Goal: Navigation & Orientation: Go to known website

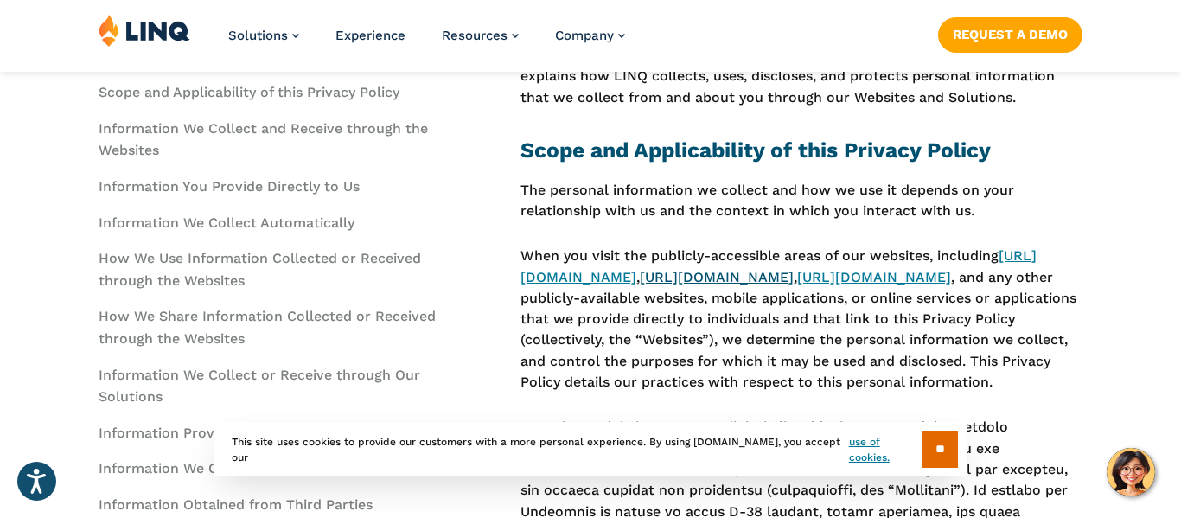
click at [754, 284] on link "https://www.titank12.com" at bounding box center [717, 277] width 154 height 16
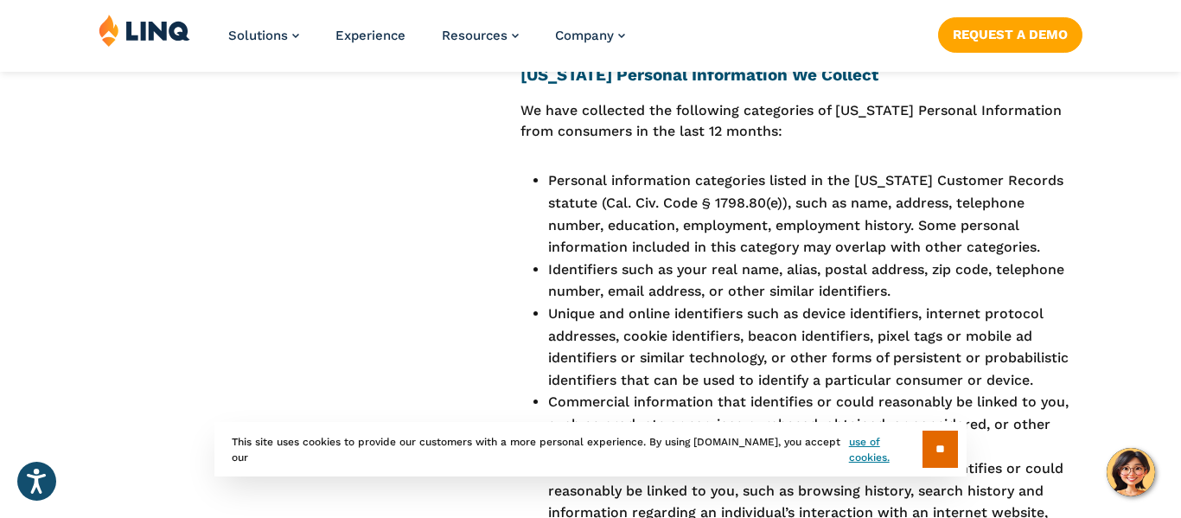
scroll to position [9790, 0]
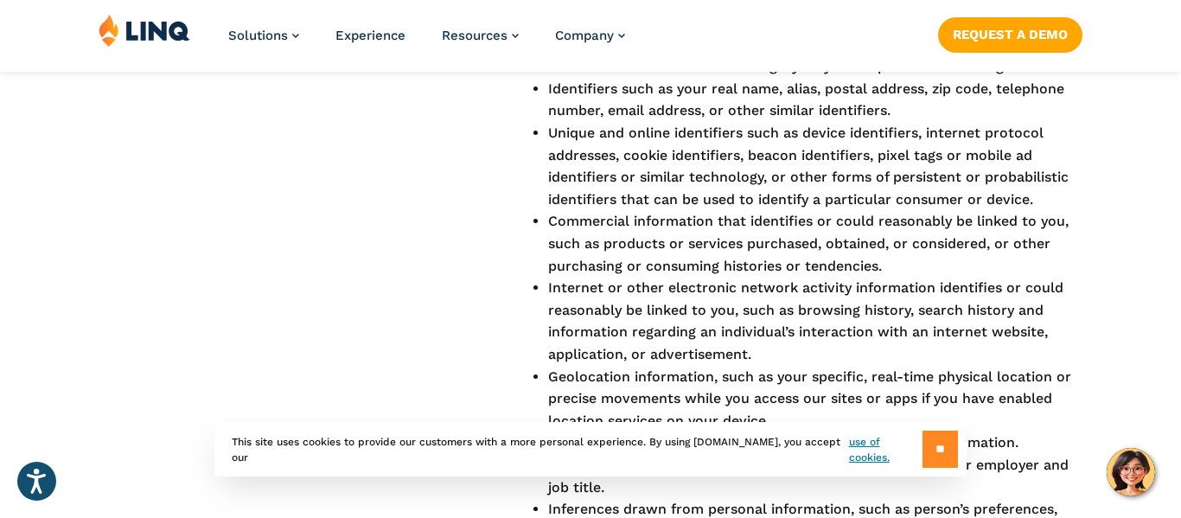
click at [937, 434] on input "**" at bounding box center [939, 449] width 35 height 37
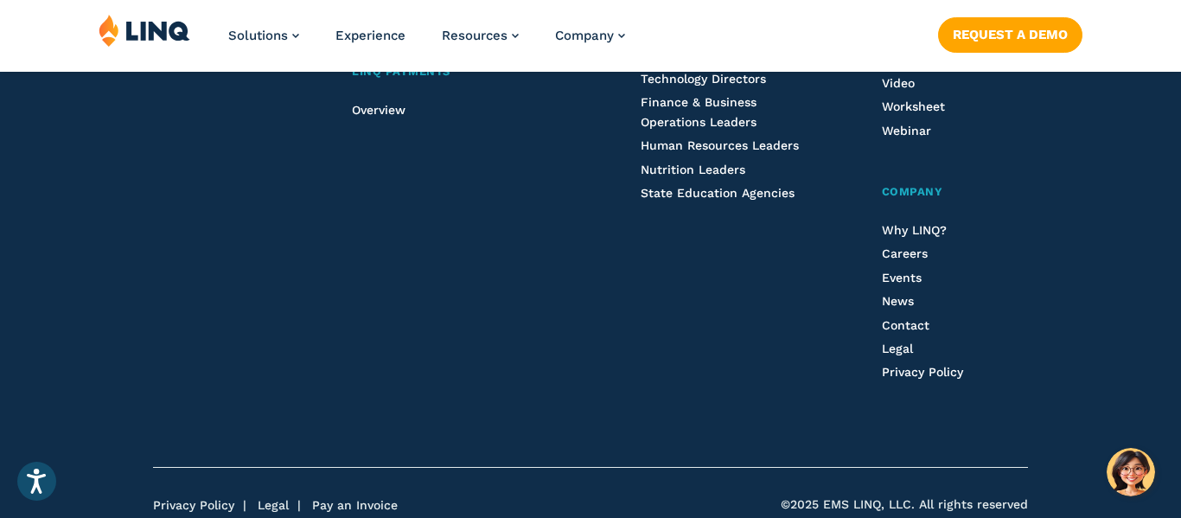
scroll to position [14274, 0]
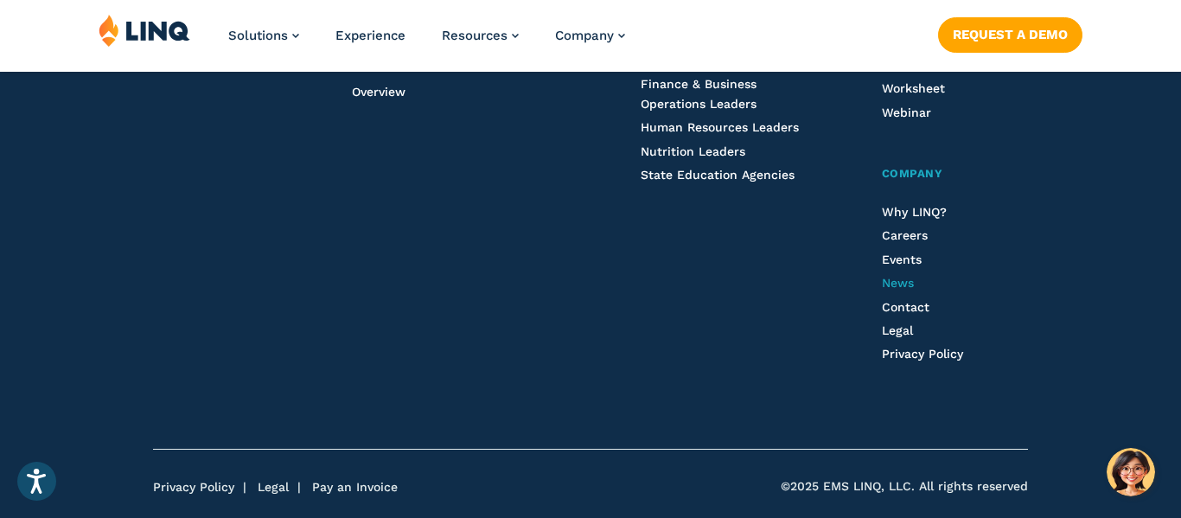
click at [896, 276] on span "News" at bounding box center [898, 283] width 32 height 14
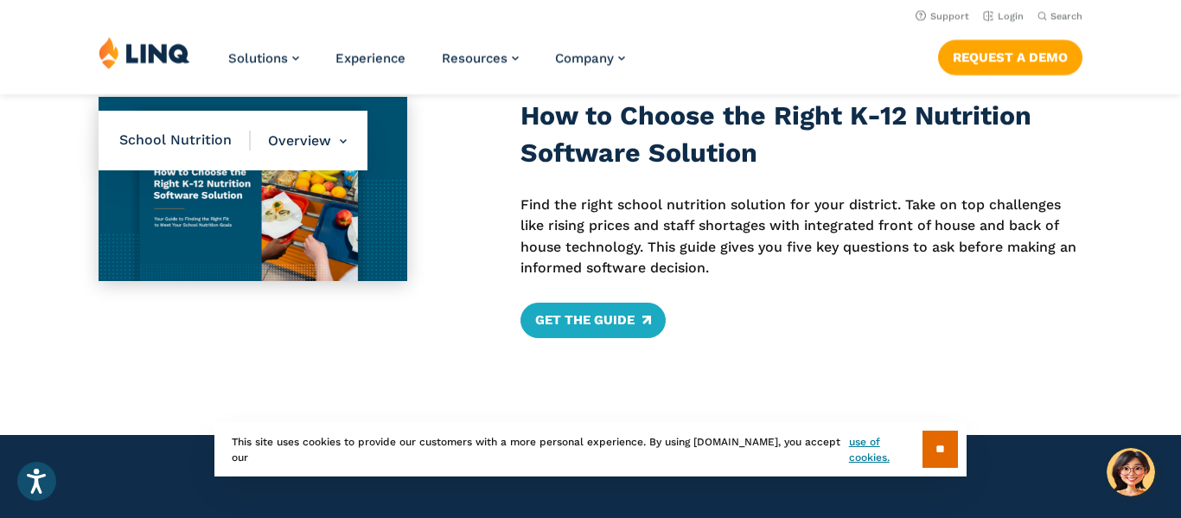
scroll to position [720, 0]
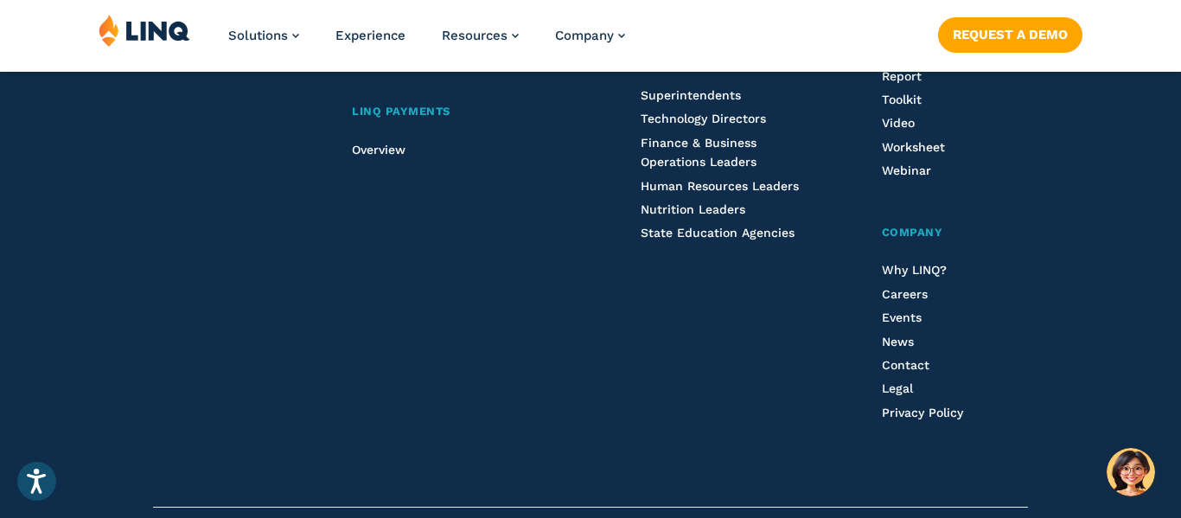
scroll to position [3652, 0]
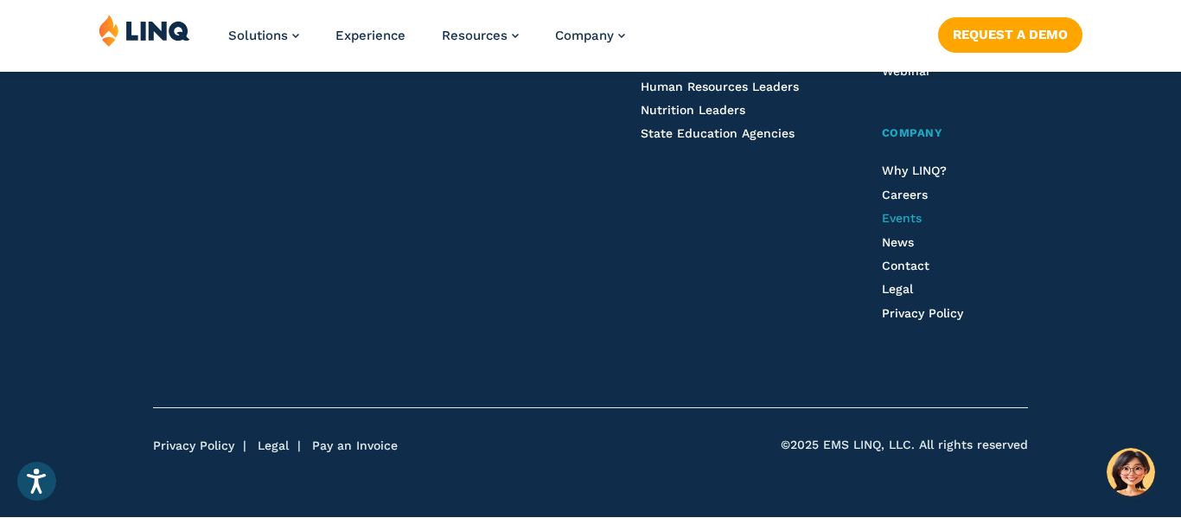
click at [889, 221] on span "Events" at bounding box center [902, 218] width 40 height 14
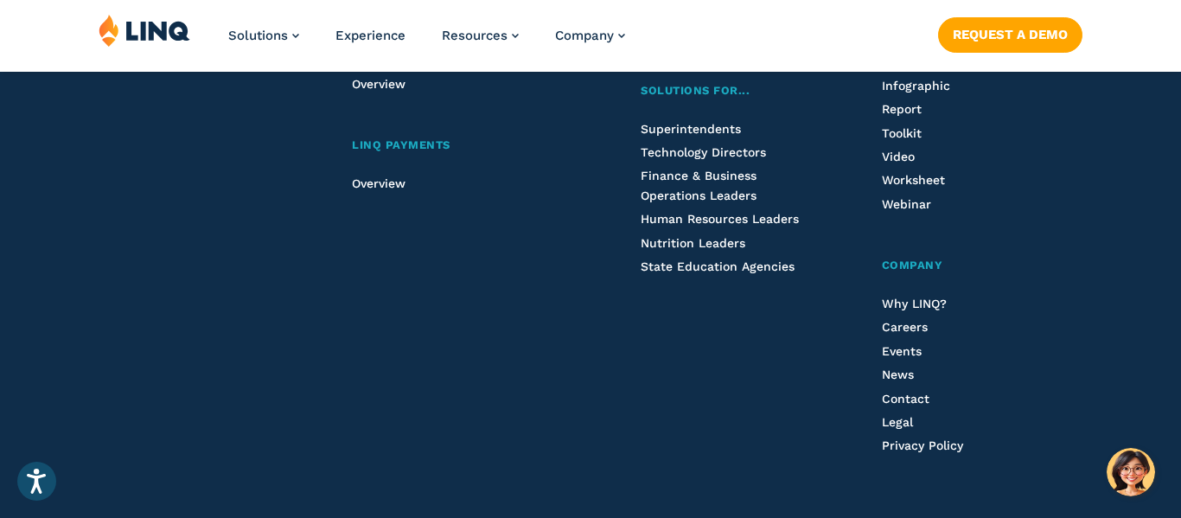
scroll to position [1414, 0]
click at [895, 428] on li "Legal" at bounding box center [955, 420] width 146 height 19
click at [895, 427] on span "Legal" at bounding box center [897, 421] width 31 height 14
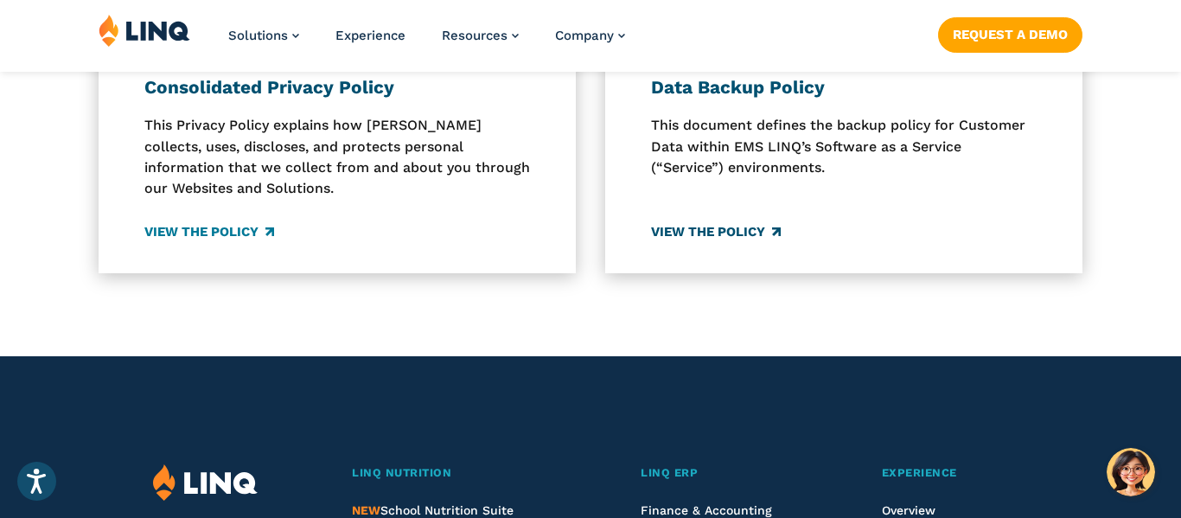
click at [736, 234] on link "View the Policy" at bounding box center [716, 232] width 130 height 19
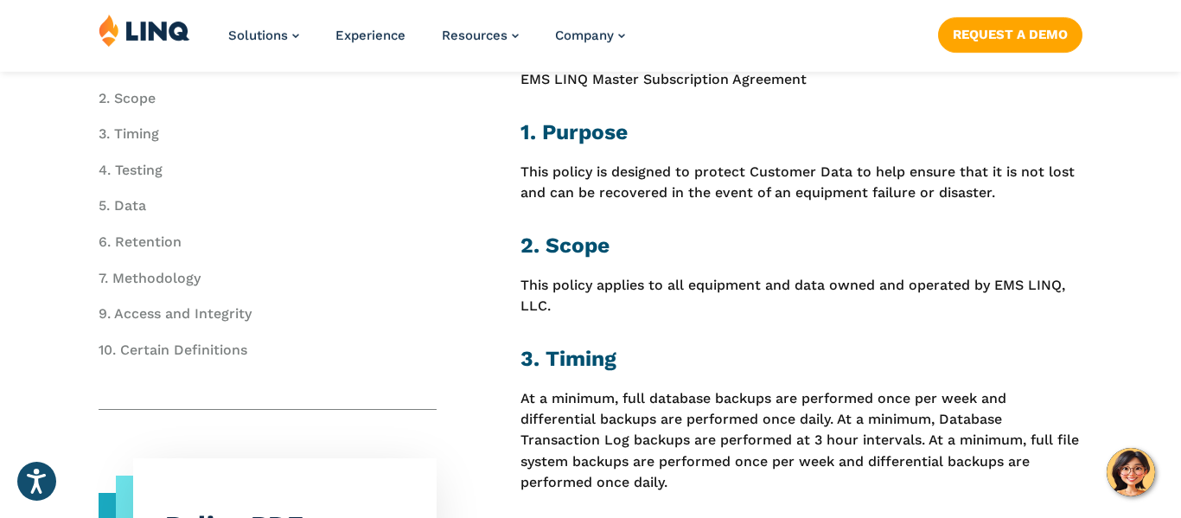
scroll to position [674, 0]
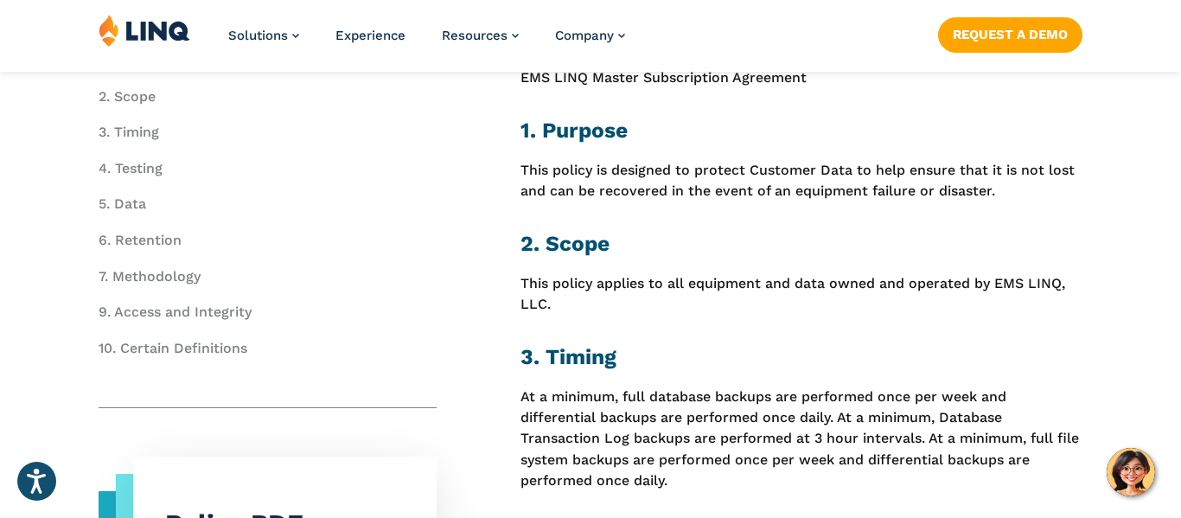
click at [555, 245] on h2 "2. Scope" at bounding box center [801, 243] width 562 height 30
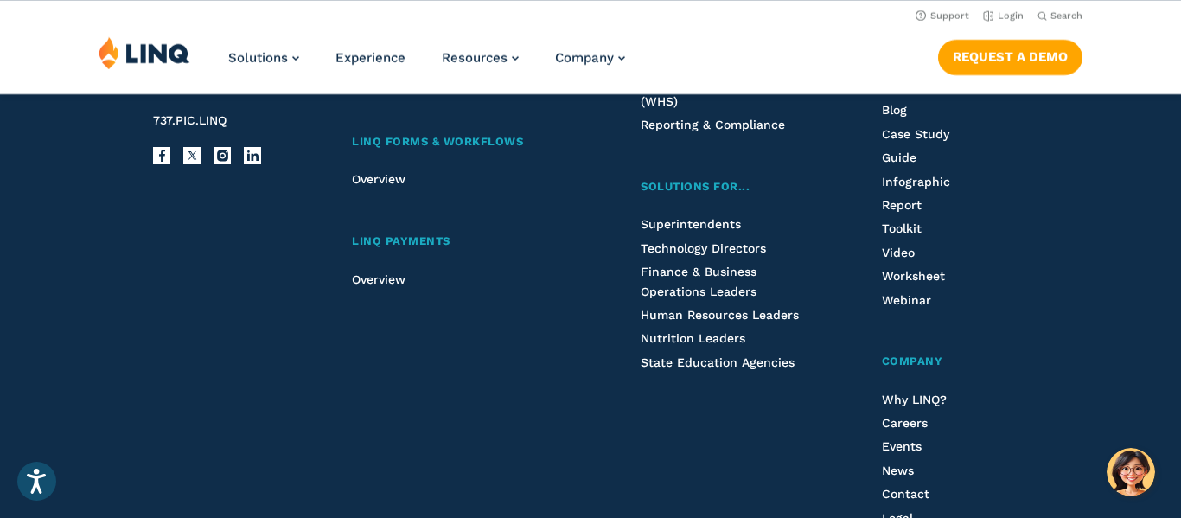
scroll to position [2536, 0]
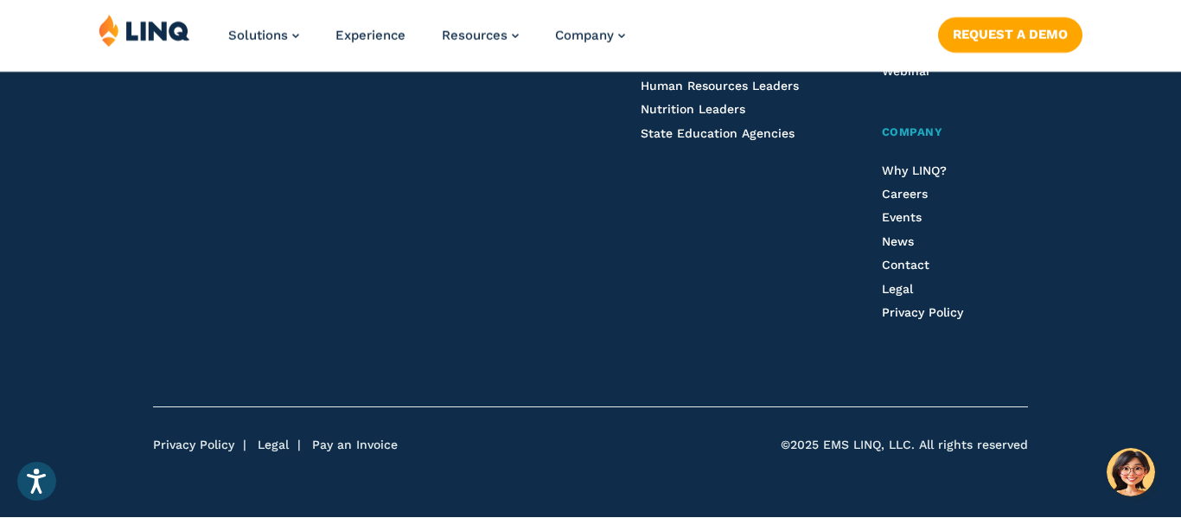
click at [912, 201] on li "Careers" at bounding box center [955, 193] width 146 height 19
click at [912, 200] on span "Careers" at bounding box center [905, 194] width 46 height 14
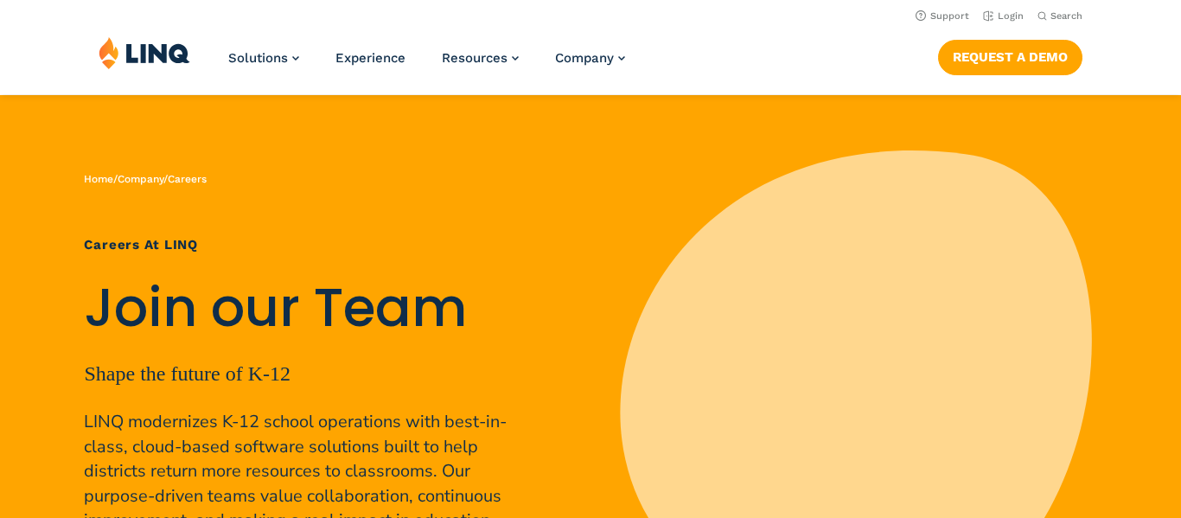
scroll to position [357, 0]
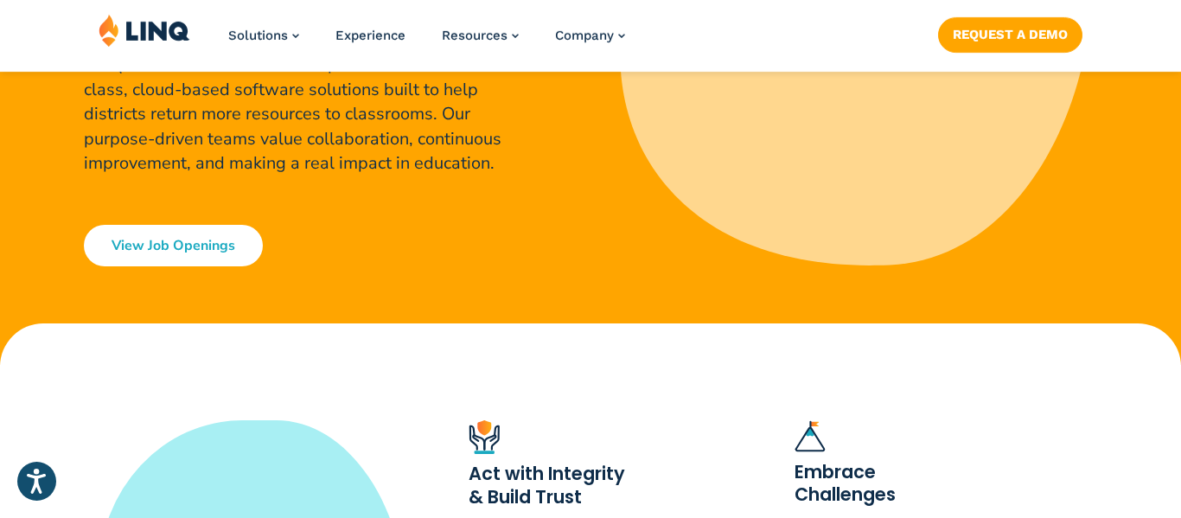
click at [220, 233] on link "View Job Openings" at bounding box center [173, 245] width 179 height 41
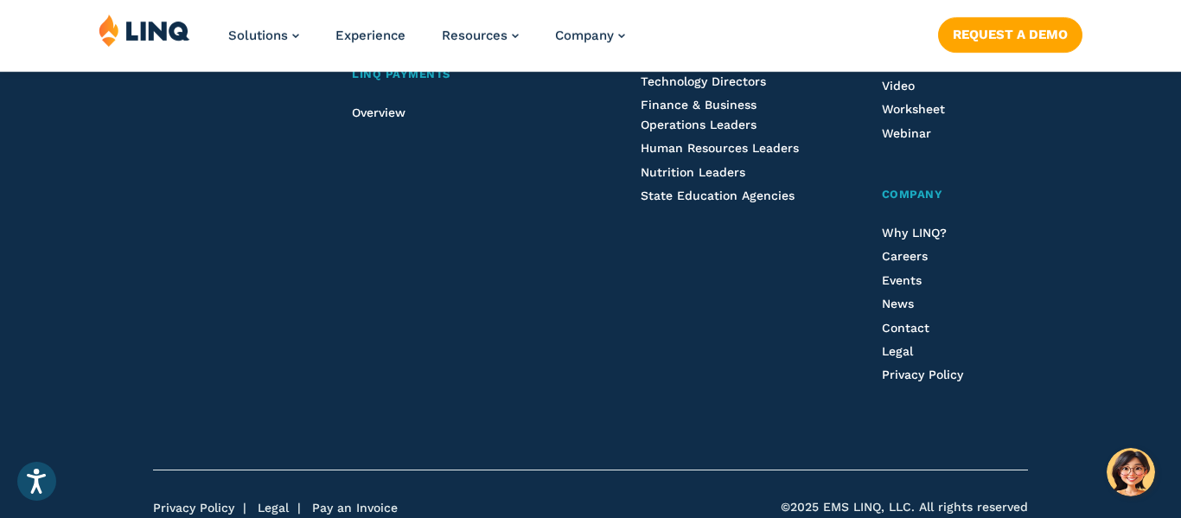
scroll to position [6593, 0]
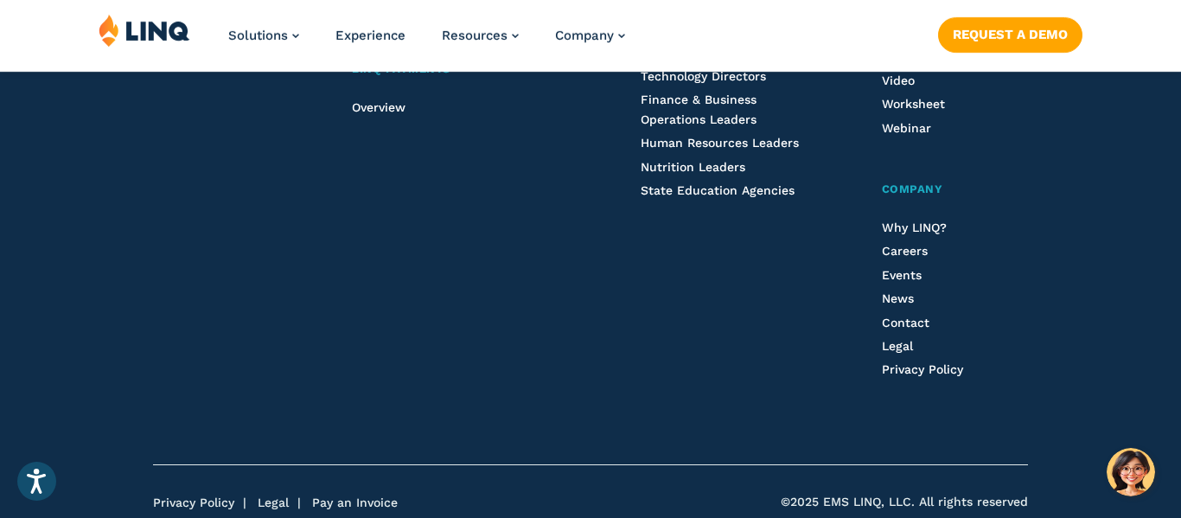
click at [648, 266] on div "LINQ ERP Finance & Accounting HR & Payroll Purchasing Warehouse Management (WHS…" at bounding box center [729, 108] width 176 height 630
click at [709, 187] on span "State Education Agencies" at bounding box center [718, 190] width 154 height 14
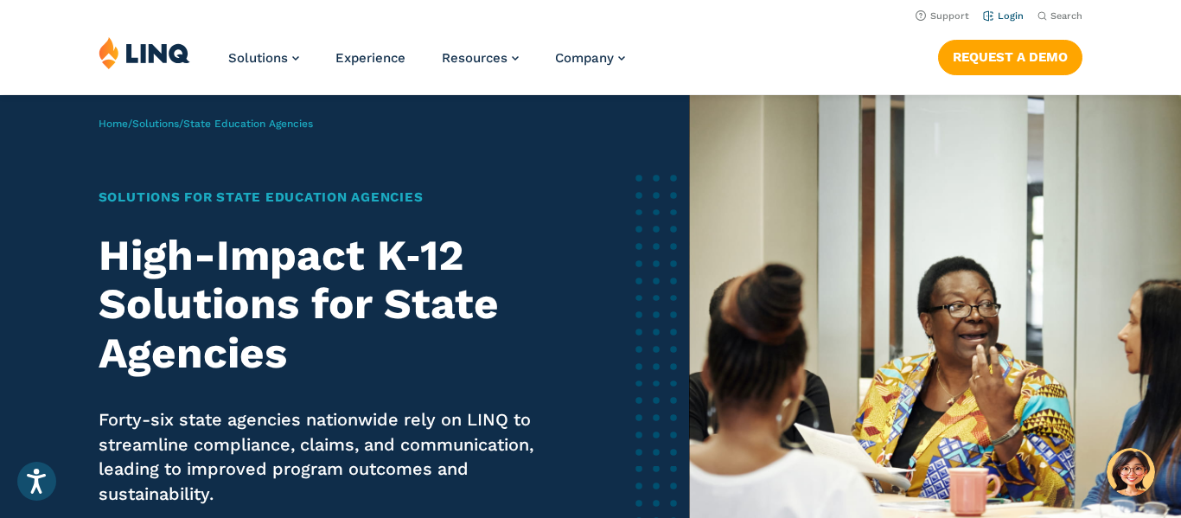
click at [1011, 19] on link "Login" at bounding box center [1003, 15] width 41 height 11
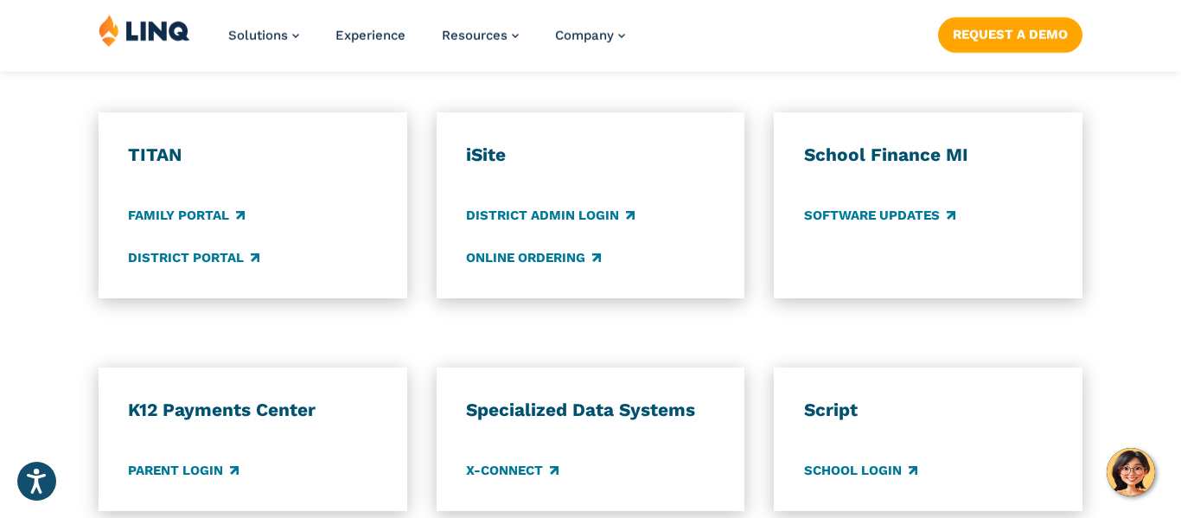
scroll to position [1328, 0]
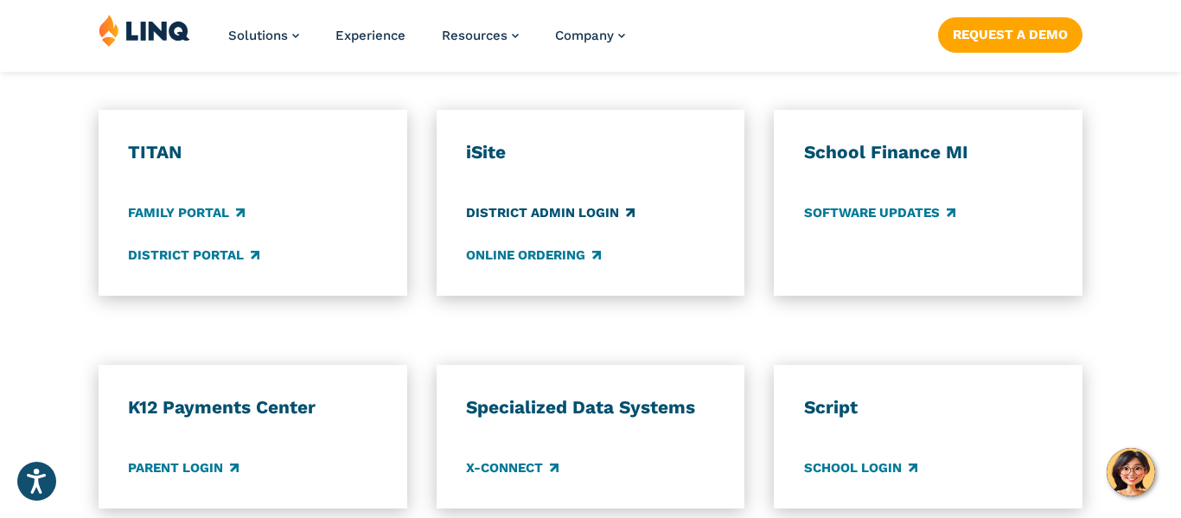
click at [546, 208] on link "District Admin Login" at bounding box center [550, 212] width 169 height 19
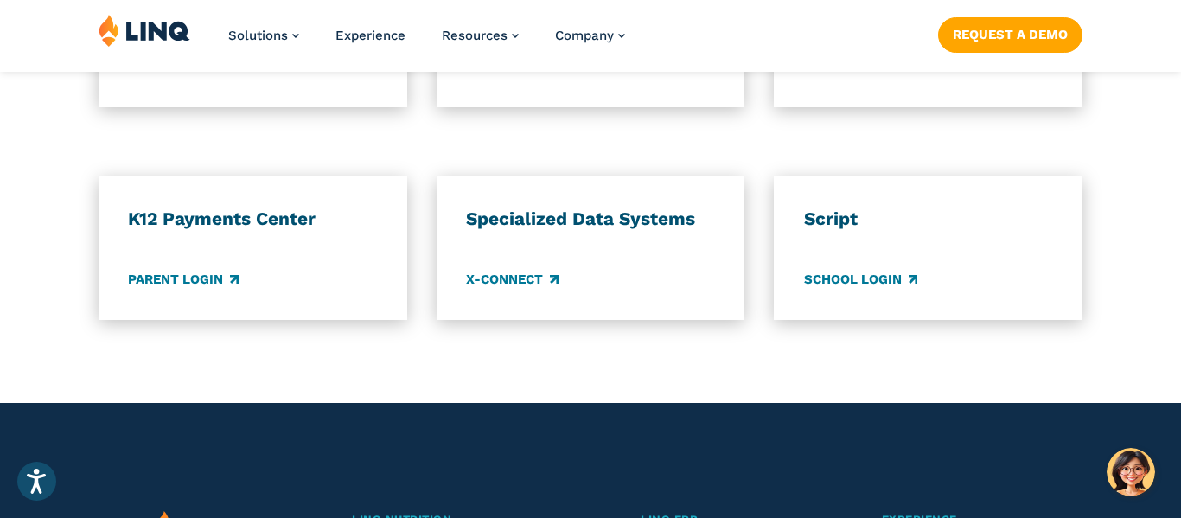
scroll to position [1523, 0]
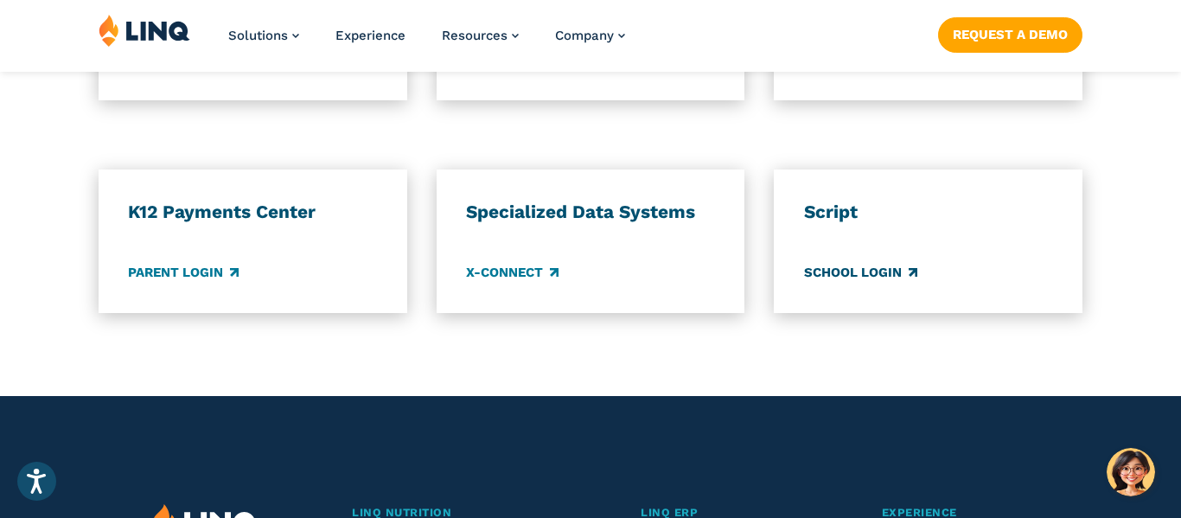
click at [837, 281] on link "School Login" at bounding box center [860, 272] width 113 height 19
